Goal: Task Accomplishment & Management: Complete application form

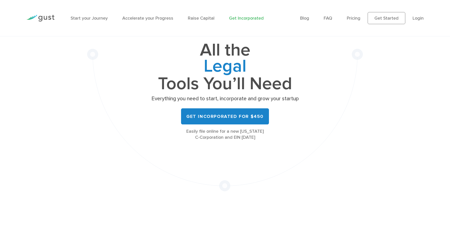
scroll to position [50, 0]
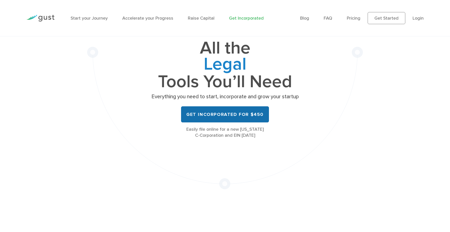
click at [214, 119] on link "Get Incorporated for $450" at bounding box center [225, 114] width 88 height 16
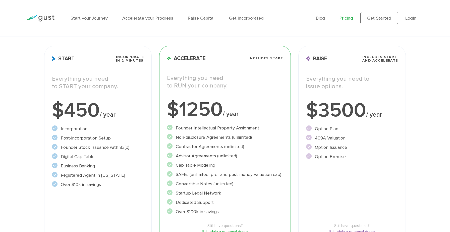
scroll to position [66, 0]
click at [318, 190] on div "Raise Includes START and ACCELERATE Everything you need to issue options. $3500…" at bounding box center [351, 153] width 107 height 217
click at [342, 183] on div "Raise Includes START and ACCELERATE Everything you need to issue options. $3500…" at bounding box center [351, 153] width 107 height 217
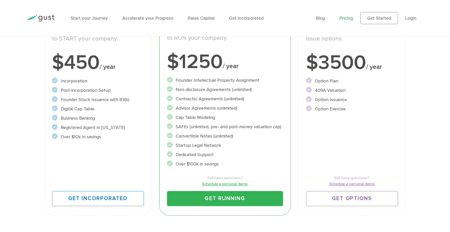
scroll to position [121, 0]
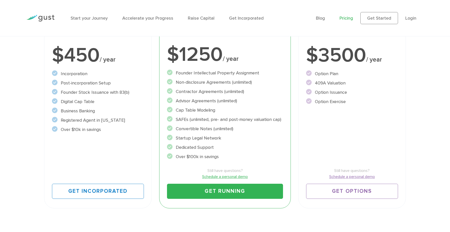
click at [104, 171] on div "Start Incorporate in 2 Minutes Everything you need to START your company. $450 …" at bounding box center [97, 99] width 107 height 217
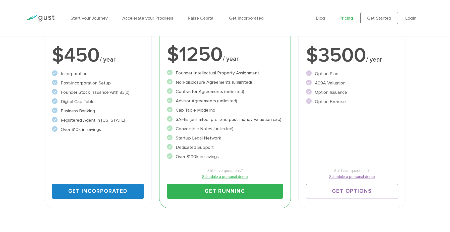
click at [100, 188] on link "Get Incorporated" at bounding box center [98, 190] width 92 height 15
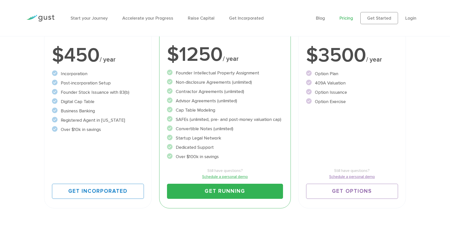
click at [118, 93] on li "Founder Stock Issuance with 83(b)" at bounding box center [98, 92] width 92 height 7
click at [128, 91] on li "Founder Stock Issuance with 83(b)" at bounding box center [98, 92] width 92 height 7
click at [121, 93] on li "Founder Stock Issuance with 83(b)" at bounding box center [98, 92] width 92 height 7
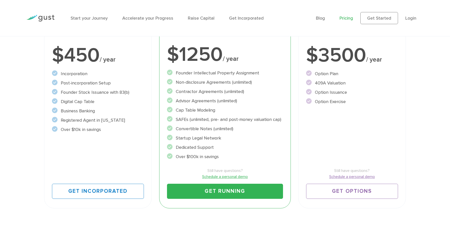
click at [113, 127] on li "Over $10k in savings" at bounding box center [98, 129] width 92 height 7
click at [120, 109] on li "Business Banking" at bounding box center [98, 110] width 92 height 7
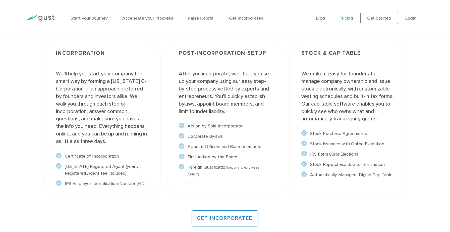
scroll to position [400, 0]
click at [92, 108] on p "We’ll help you start your company the smart way by forming a Delaware C-Corpora…" at bounding box center [102, 107] width 92 height 75
click at [205, 102] on p "After you incorporate, we’ll help you set up your company using our easy step-b…" at bounding box center [225, 92] width 92 height 45
click at [315, 107] on p "We make it easy for founders to manage company ownership and issue stock electr…" at bounding box center [347, 96] width 92 height 52
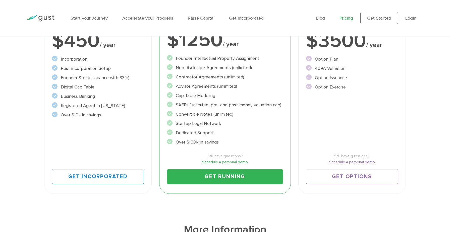
scroll to position [137, 0]
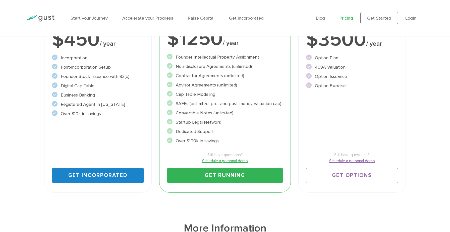
click at [71, 174] on link "Get Incorporated" at bounding box center [98, 175] width 92 height 15
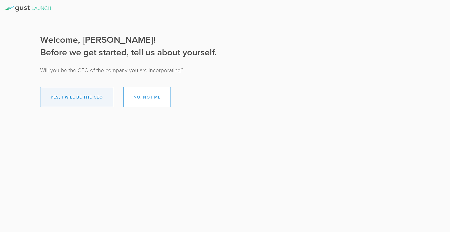
click at [68, 98] on button "Yes, I will be the CEO" at bounding box center [76, 97] width 73 height 20
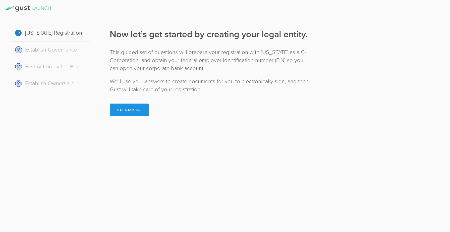
click at [137, 108] on button "Get Started" at bounding box center [129, 109] width 39 height 13
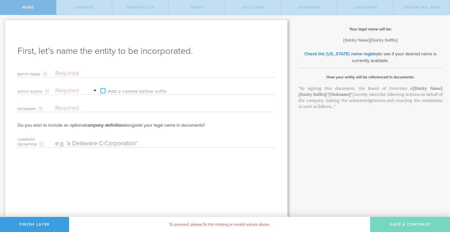
click at [76, 76] on input "text" at bounding box center [156, 74] width 202 height 8
click at [73, 72] on input "text" at bounding box center [156, 74] width 202 height 8
type input "P"
type input "Pe"
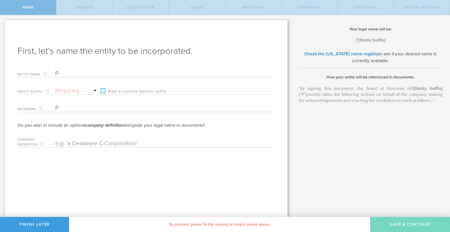
type input "Pe"
type input "Per"
type input "Perc"
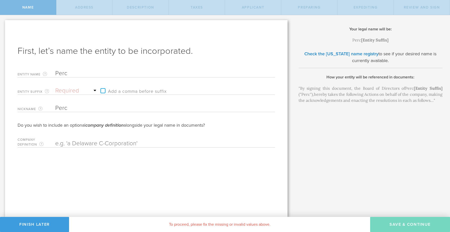
type input "Perce"
type input "Percep"
type input "Percept"
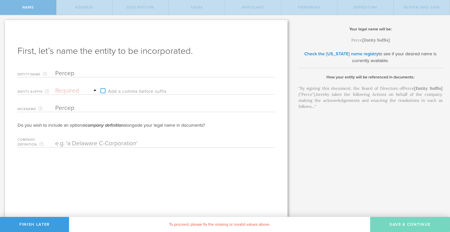
type input "Percept"
type input "Percept E"
type input "Percept Ey"
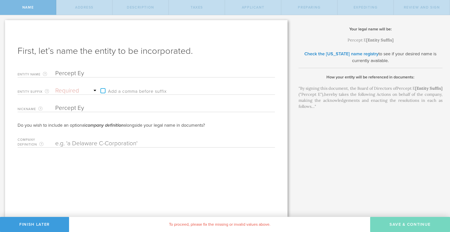
type input "Percept Eye"
click at [67, 90] on select "Required Association Club Co. Company Corp. Corporation Foundation Fund Inc. In…" at bounding box center [76, 91] width 43 height 8
click at [81, 90] on select "Required Association Club Co. Company Corp. Corporation Foundation Fund Inc. In…" at bounding box center [76, 91] width 43 height 8
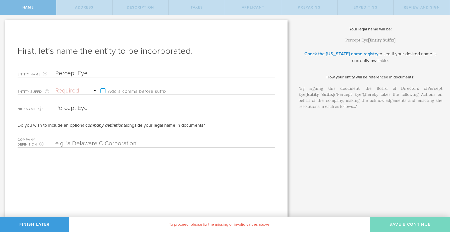
select select "inc."
click at [55, 87] on select "Required Association Club Co. Company Corp. Corporation Foundation Fund Inc. In…" at bounding box center [76, 91] width 43 height 8
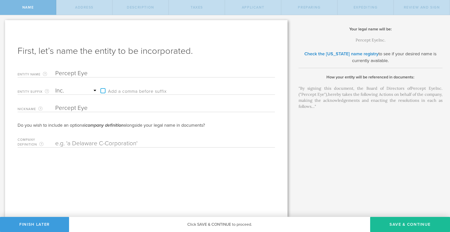
click at [103, 91] on label "Add a comma before suffix" at bounding box center [132, 91] width 69 height 8
click at [103, 91] on input "Add a comma before suffix" at bounding box center [166, 88] width 137 height 8
click at [103, 91] on label "Add a comma before suffix" at bounding box center [132, 91] width 69 height 8
click at [103, 91] on input "Add a comma before suffix" at bounding box center [166, 88] width 137 height 8
checkbox input "false"
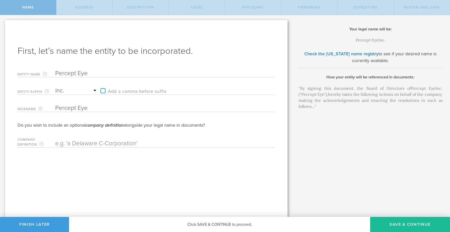
click at [182, 171] on div "First, let’s name the entity to be incorporated. Entity Name The name of your D…" at bounding box center [146, 118] width 282 height 197
click at [400, 223] on button "Save & Continue" at bounding box center [410, 224] width 80 height 15
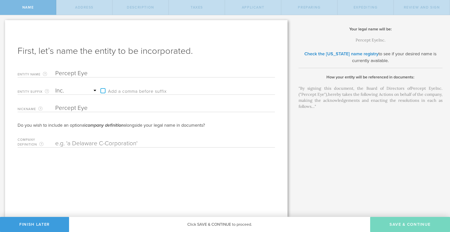
checkbox input "true"
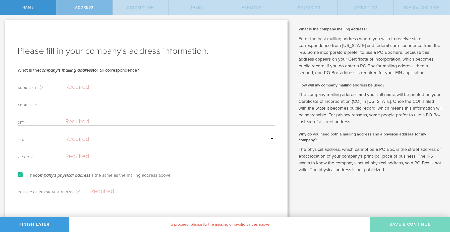
click at [67, 87] on input "text" at bounding box center [170, 87] width 210 height 8
type input "3086 Linkfield Way"
type input "San Jose"
select select "CA"
type input "95135"
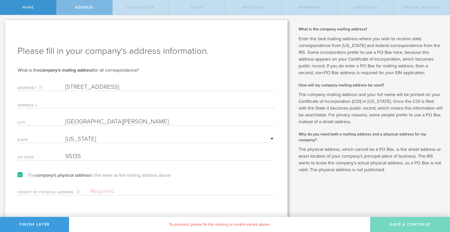
scroll to position [4, 0]
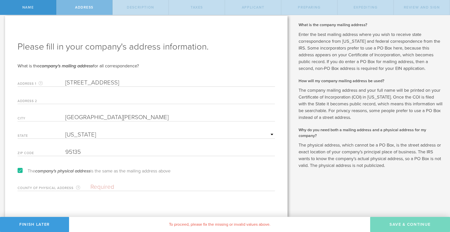
click at [104, 187] on input "text" at bounding box center [182, 187] width 184 height 8
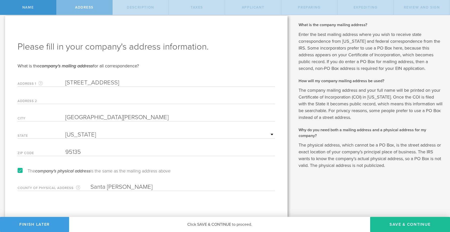
type input "Santa Clara"
click at [155, 211] on div "Please fill in your company's address information. What is the company's mailin…" at bounding box center [146, 116] width 282 height 201
click at [286, 202] on div "Please fill in your company's address information. What is the company's mailin…" at bounding box center [146, 116] width 282 height 201
click at [303, 200] on div "Your legal name will be: Percept Eye , Inc. [Entity Suffix] Check the Delaware …" at bounding box center [370, 114] width 157 height 206
click at [344, 199] on div "Your legal name will be: Percept Eye , Inc. [Entity Suffix] Check the Delaware …" at bounding box center [370, 114] width 157 height 206
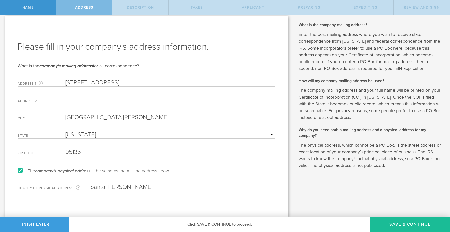
click at [395, 185] on div "Your legal name will be: Percept Eye , Inc. [Entity Suffix] Check the Delaware …" at bounding box center [370, 114] width 157 height 206
click at [400, 222] on button "Save & Continue" at bounding box center [410, 224] width 80 height 15
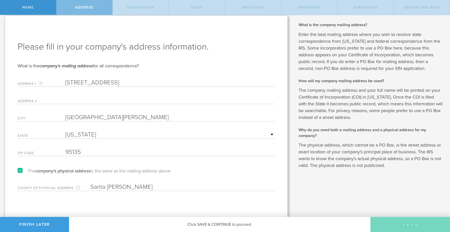
scroll to position [0, 0]
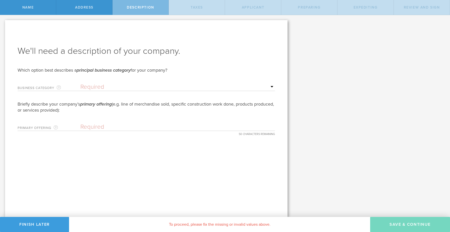
click at [105, 84] on select "Required Accommodation & food service Construction Finance & insurance Health c…" at bounding box center [177, 87] width 194 height 8
select select "other"
click at [80, 83] on select "Required Accommodation & food service Construction Finance & insurance Health c…" at bounding box center [177, 87] width 194 height 8
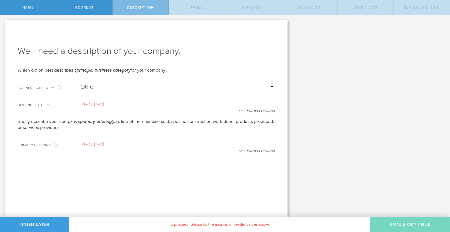
click at [84, 99] on div "Describe ‘Other’ 25 CHARACTERS REMAINING" at bounding box center [146, 103] width 257 height 10
click at [98, 104] on input "text" at bounding box center [177, 104] width 194 height 8
type input "T"
type input "s"
type input "Software Products"
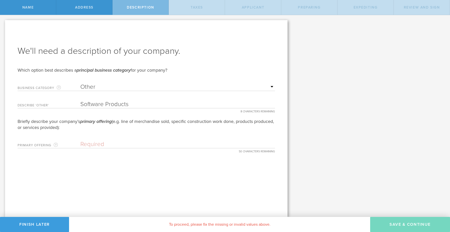
click at [131, 161] on div "We'll need a description of your company. Which option best describes a princip…" at bounding box center [146, 118] width 282 height 197
click at [125, 144] on input "text" at bounding box center [177, 144] width 194 height 8
click at [82, 146] on input "text" at bounding box center [177, 144] width 194 height 8
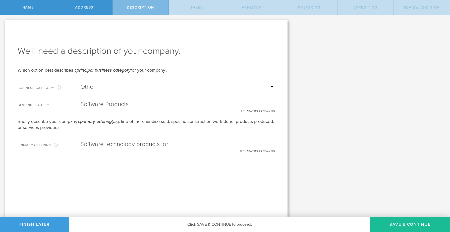
click at [111, 143] on input "Software technology products for" at bounding box center [177, 144] width 194 height 8
click at [141, 143] on input "Software technology products for" at bounding box center [177, 144] width 194 height 8
click at [115, 146] on input "Software technology products for" at bounding box center [177, 144] width 194 height 8
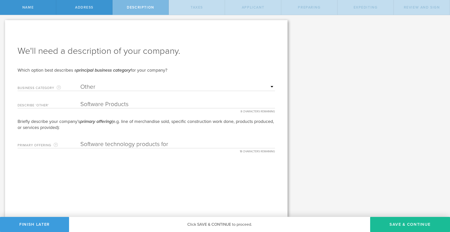
click at [115, 146] on input "Software technology products for" at bounding box center [177, 144] width 194 height 8
click at [126, 145] on input "Software products for" at bounding box center [177, 144] width 194 height 8
click at [141, 144] on input "Software product for" at bounding box center [177, 144] width 194 height 8
click at [106, 146] on input "Software product for Enterprise Artific" at bounding box center [177, 144] width 194 height 8
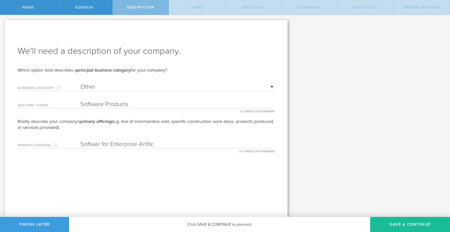
click at [104, 145] on input "Softwar for Enterprise Artific" at bounding box center [177, 144] width 194 height 8
type input "Enterprise Artificial Intelligence Software"
click at [319, 174] on div "Your legal name will be: Percept Eye , Inc. [Entity Suffix] Check the Delaware …" at bounding box center [370, 116] width 157 height 202
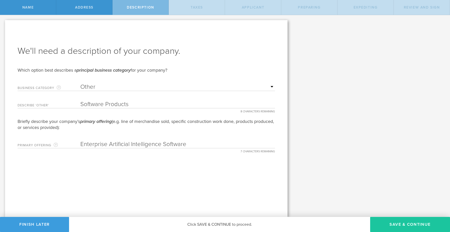
click at [383, 222] on button "Save & Continue" at bounding box center [410, 224] width 80 height 15
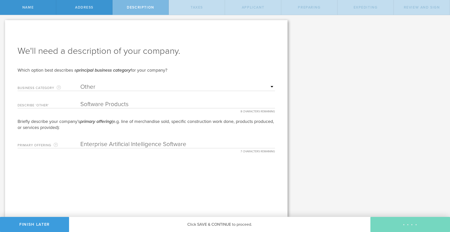
type input "0"
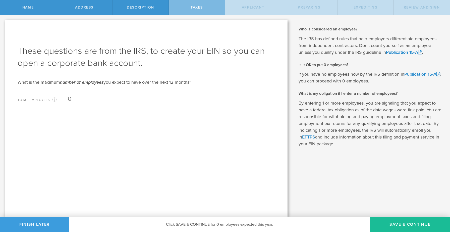
click at [96, 98] on input "0" at bounding box center [170, 99] width 205 height 8
click at [107, 127] on div "These questions are from the IRS, to create your EIN so you can open a corporat…" at bounding box center [146, 118] width 282 height 197
click at [85, 102] on input "0" at bounding box center [170, 99] width 205 height 8
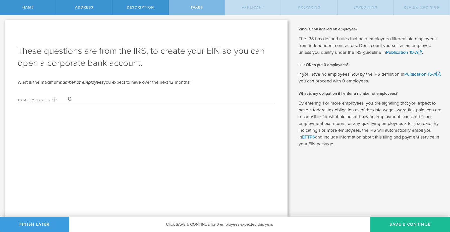
click at [85, 102] on input "0" at bounding box center [170, 99] width 205 height 8
click at [89, 101] on input "0" at bounding box center [170, 99] width 205 height 8
click at [221, 136] on div "These questions are from the IRS, to create your EIN so you can open a corporat…" at bounding box center [146, 118] width 282 height 197
click at [377, 133] on p "By entering 1 or more employees, you are signaling that you expect to have a fe…" at bounding box center [370, 123] width 144 height 47
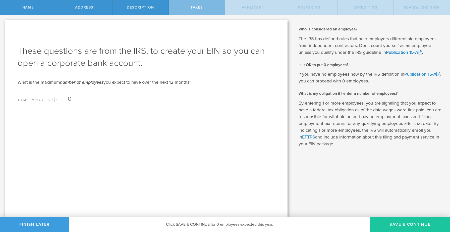
click at [401, 225] on button "Save & Continue" at bounding box center [410, 224] width 80 height 15
type input "CEO"
select select "US"
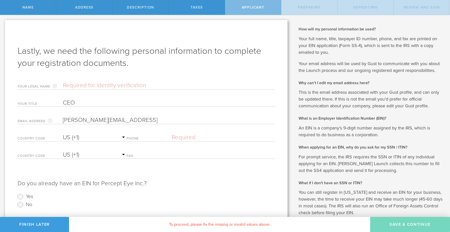
click at [73, 89] on input "text" at bounding box center [169, 86] width 212 height 8
click at [157, 58] on h1 "Lastly, we need the following personal information to complete your registratio…" at bounding box center [146, 57] width 257 height 24
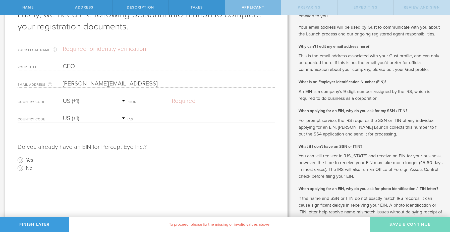
scroll to position [59, 0]
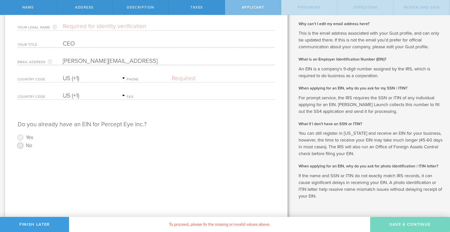
click at [22, 143] on input "No" at bounding box center [20, 145] width 8 height 8
radio input "true"
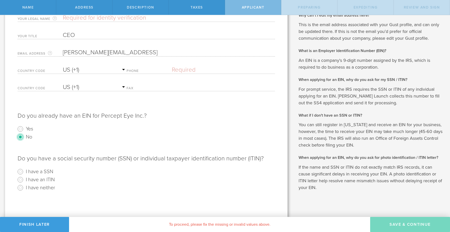
scroll to position [71, 0]
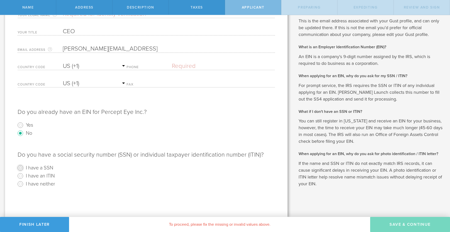
click at [23, 168] on input "I have a SSN" at bounding box center [20, 168] width 8 height 8
radio input "true"
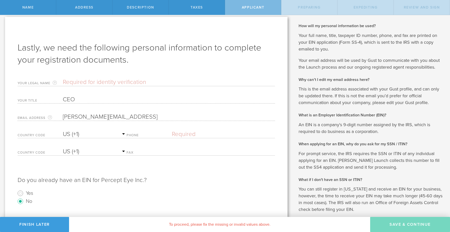
scroll to position [0, 0]
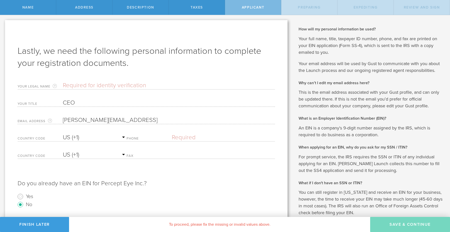
click at [90, 89] on div "Your Legal Name Enter your legal name as it appears on your SSN or ITIN. Your n…" at bounding box center [146, 84] width 257 height 10
click at [91, 84] on input "text" at bounding box center [169, 86] width 212 height 8
type input "Sai Surya Subrahmanya Srinivas Annambhotla"
click at [60, 98] on div "Your title CEO" at bounding box center [146, 101] width 257 height 10
click at [193, 139] on input "text" at bounding box center [223, 138] width 103 height 8
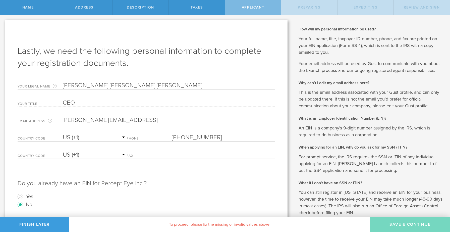
type input "(424) 744-9345"
click at [202, 171] on div "Do you already have an EIN for Percept Eye Inc.? Yes No" at bounding box center [146, 187] width 257 height 43
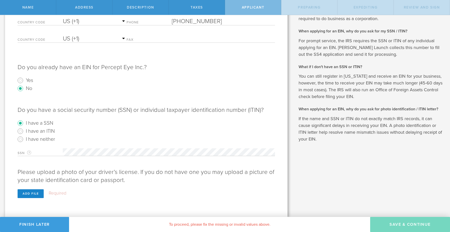
scroll to position [116, 0]
click at [301, 163] on div "Your legal name will be: Percept Eye , Inc. [Entity Suffix] Check the Delaware …" at bounding box center [370, 57] width 157 height 317
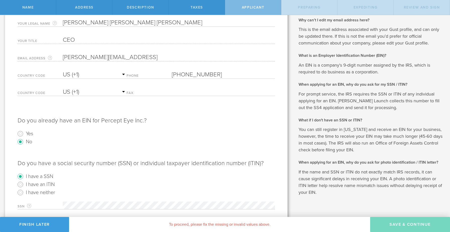
scroll to position [116, 0]
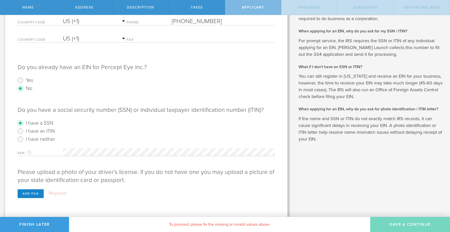
click at [368, 138] on p "If the name and SSN or ITIN do not exactly match IRS records, it can cause sign…" at bounding box center [370, 128] width 144 height 27
click at [412, 128] on p "If the name and SSN or ITIN do not exactly match IRS records, it can cause sign…" at bounding box center [370, 128] width 144 height 27
click at [36, 194] on div "Add file" at bounding box center [31, 193] width 26 height 9
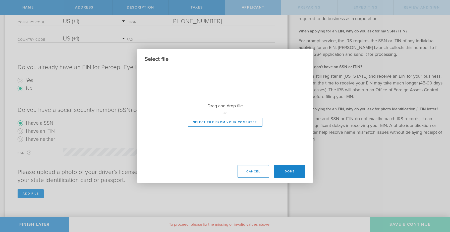
scroll to position [107, 0]
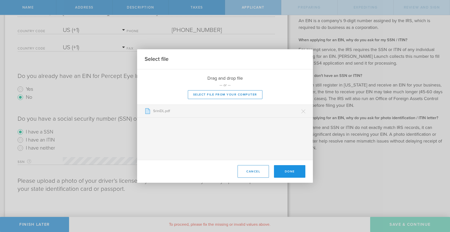
click at [291, 167] on button "Done" at bounding box center [289, 171] width 31 height 13
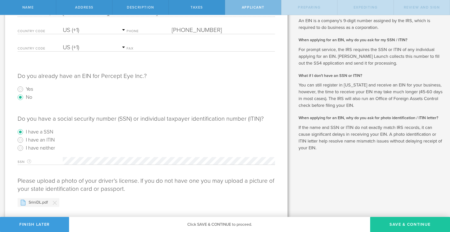
click at [412, 223] on button "Save & Continue" at bounding box center [410, 224] width 80 height 15
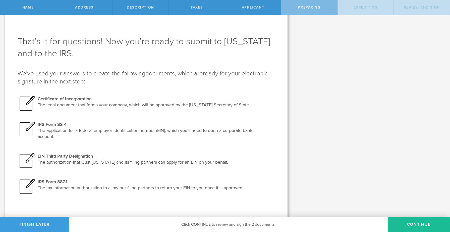
scroll to position [10, 0]
click at [408, 222] on button "Continue" at bounding box center [418, 224] width 62 height 15
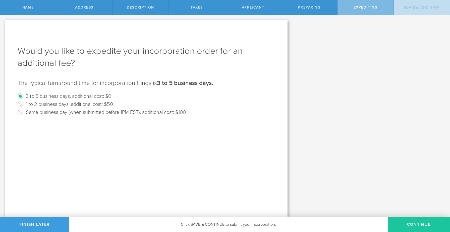
click at [419, 224] on button "Continue" at bounding box center [418, 224] width 62 height 15
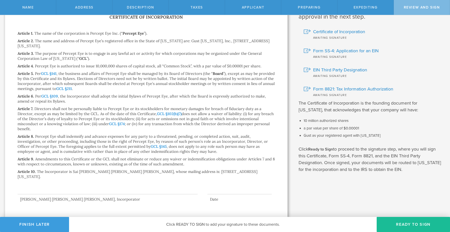
scroll to position [29, 0]
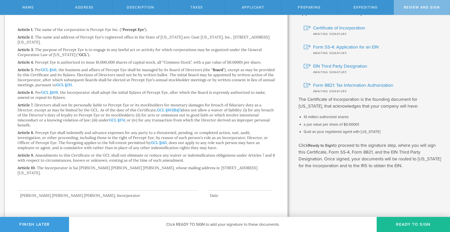
click at [46, 186] on div at bounding box center [108, 180] width 180 height 20
click at [351, 141] on div "Review this document. When you’re ready, sign your approval in the next step. C…" at bounding box center [370, 85] width 144 height 168
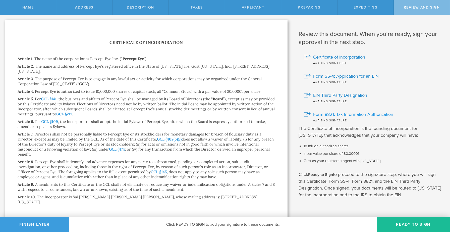
click at [335, 112] on span "Form 8821: Tax Information Authorization" at bounding box center [353, 114] width 80 height 7
